Goal: Task Accomplishment & Management: Manage account settings

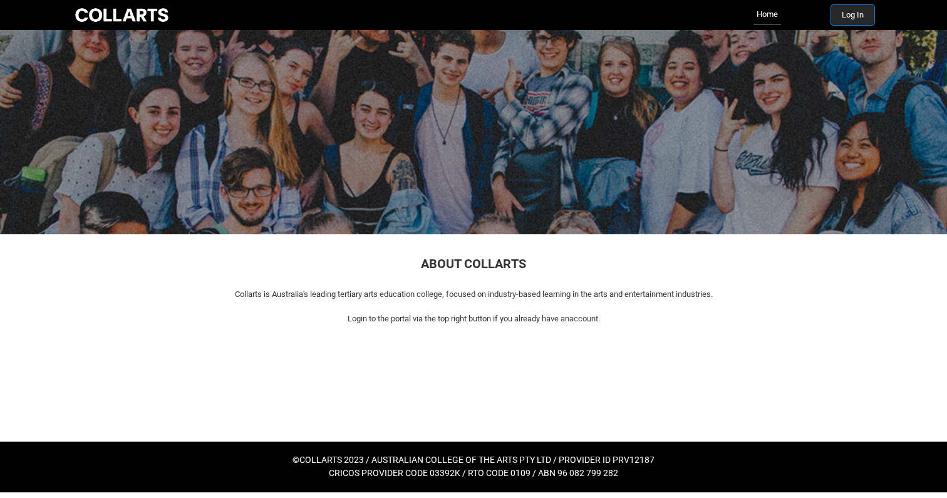
click at [855, 14] on button "Log In" at bounding box center [852, 15] width 43 height 20
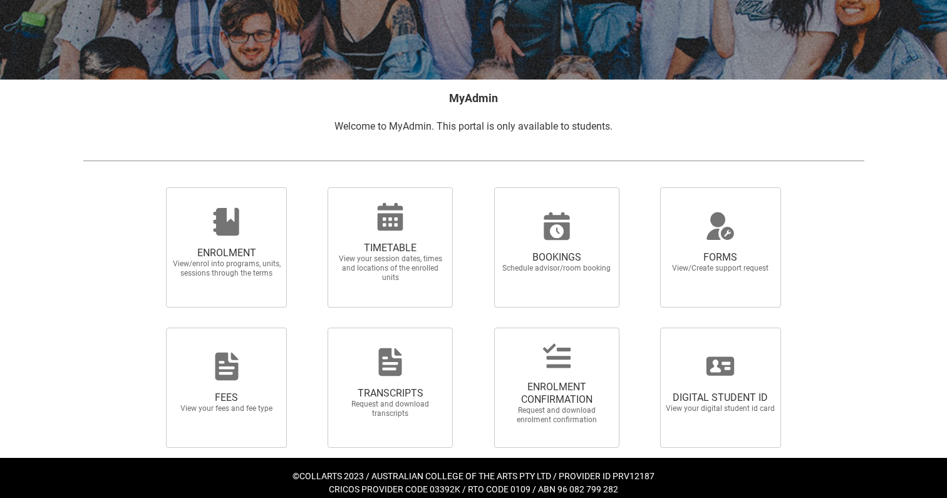
scroll to position [182, 0]
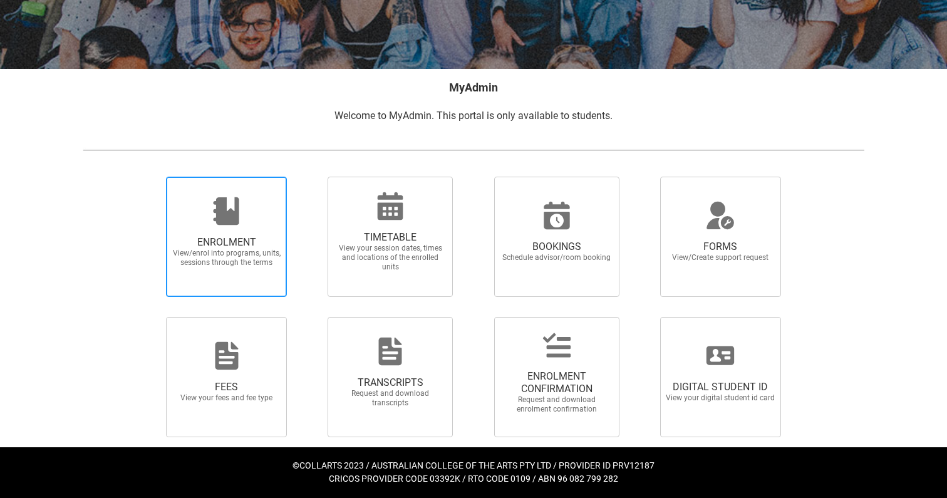
click at [247, 252] on span "View/enrol into programs, units, sessions through the terms" at bounding box center [227, 258] width 110 height 19
click at [151, 177] on input "ENROLMENT View/enrol into programs, units, sessions through the terms" at bounding box center [150, 176] width 1 height 1
radio input "true"
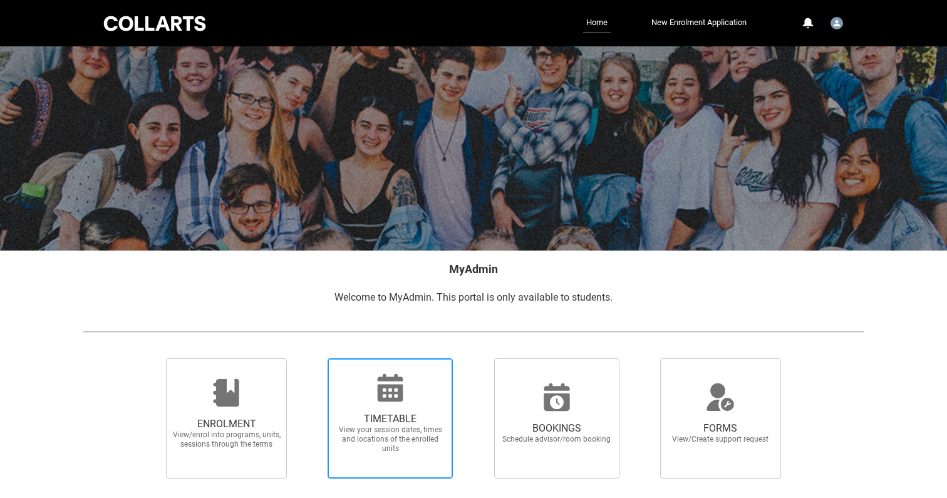
click at [395, 410] on span "TIMETABLE View your session dates, times and locations of the enrolled units" at bounding box center [390, 433] width 120 height 61
click at [312, 358] on input "TIMETABLE View your session dates, times and locations of the enrolled units" at bounding box center [311, 358] width 1 height 1
radio input "true"
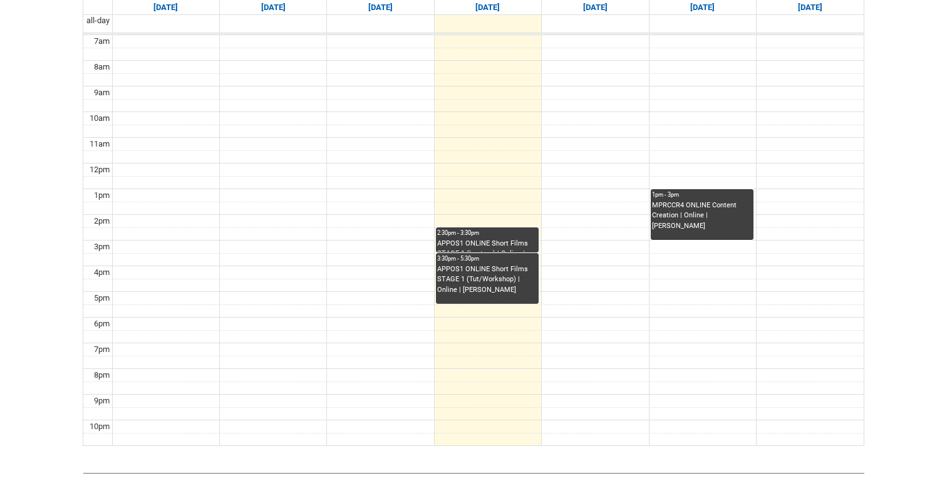
scroll to position [378, 0]
